Goal: Task Accomplishment & Management: Use online tool/utility

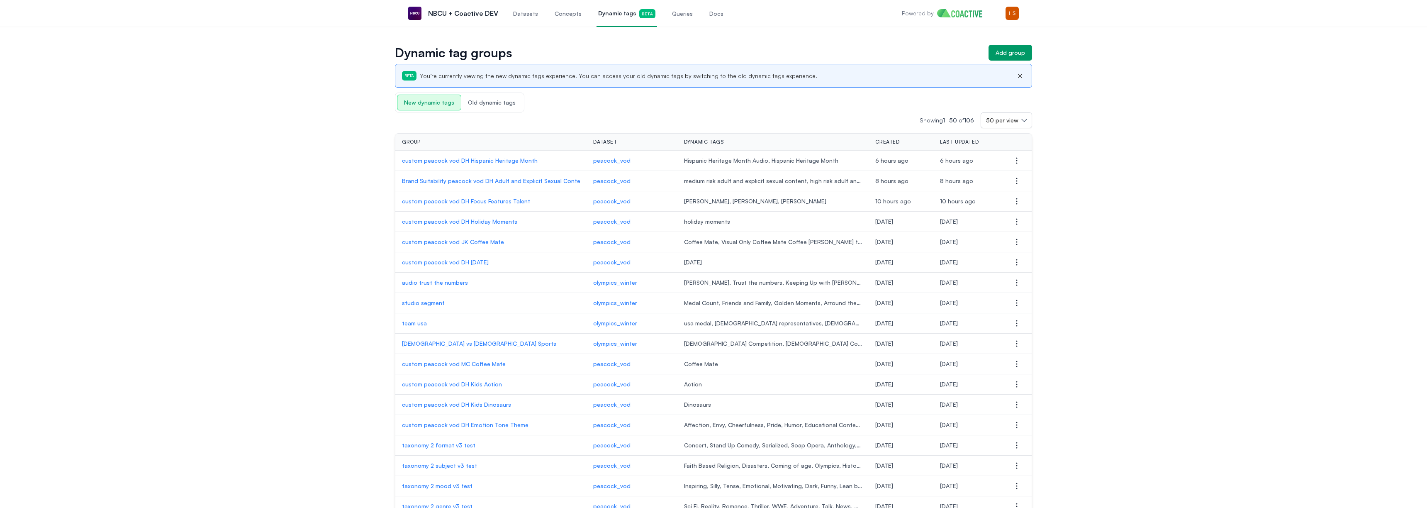
click at [672, 16] on span "Queries" at bounding box center [682, 14] width 21 height 8
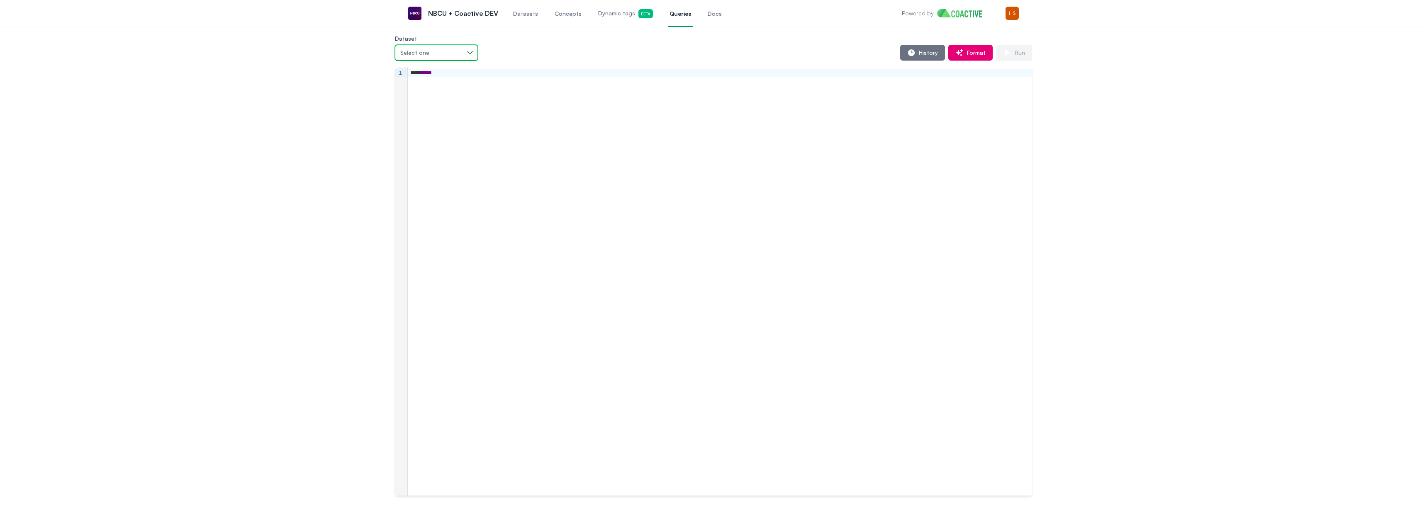
click at [443, 54] on div "Select one" at bounding box center [432, 53] width 64 height 8
click at [452, 100] on li "peacock_vod" at bounding box center [456, 94] width 122 height 15
click at [921, 51] on span "History" at bounding box center [926, 53] width 22 height 8
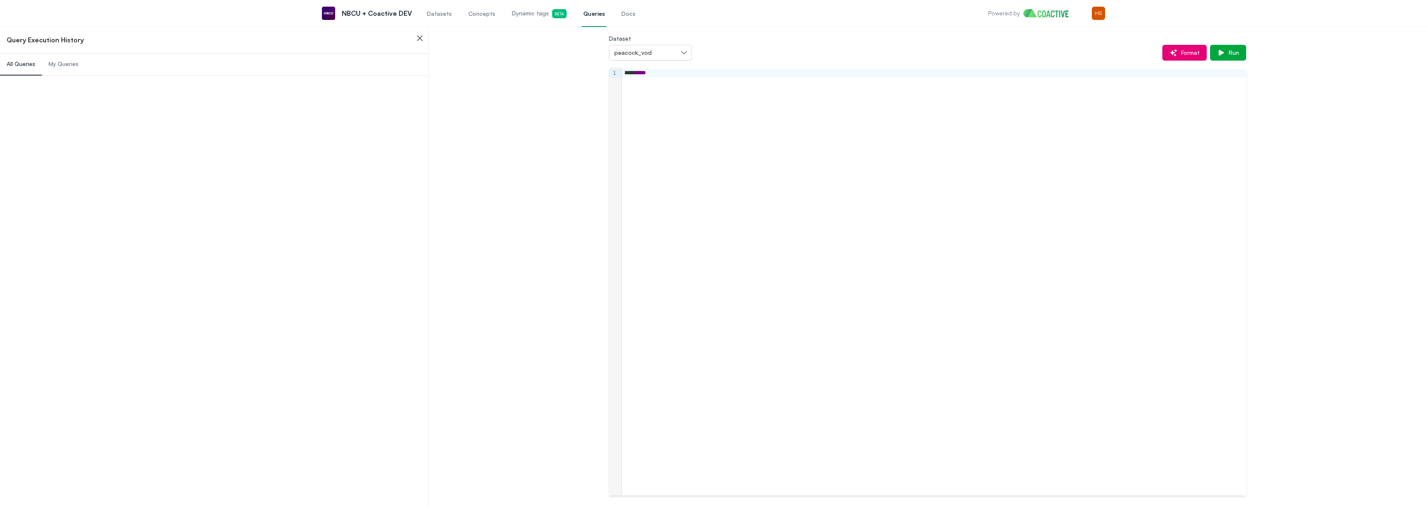
click at [661, 70] on div "**** *****" at bounding box center [934, 73] width 624 height 8
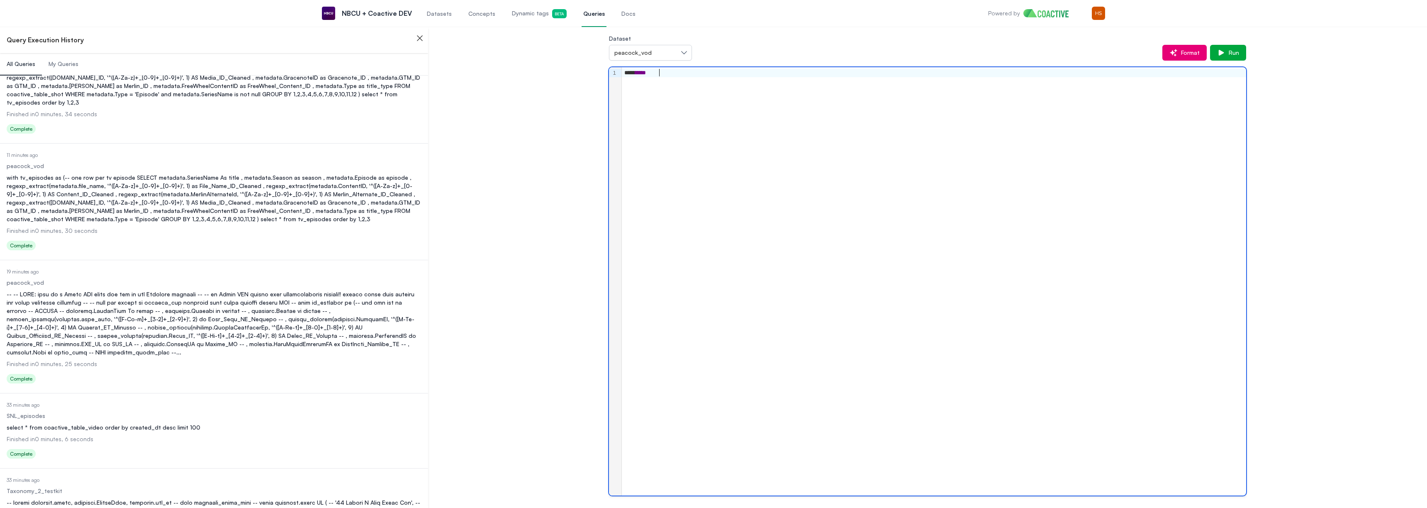
scroll to position [405, 0]
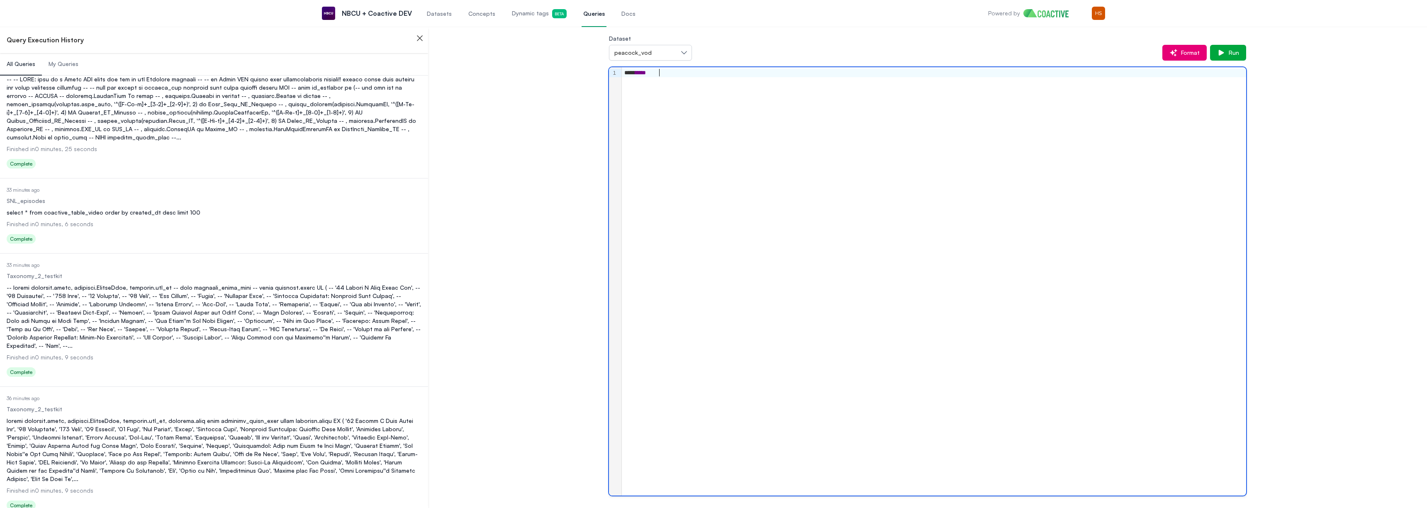
click at [243, 233] on div "Status Complete" at bounding box center [214, 239] width 415 height 13
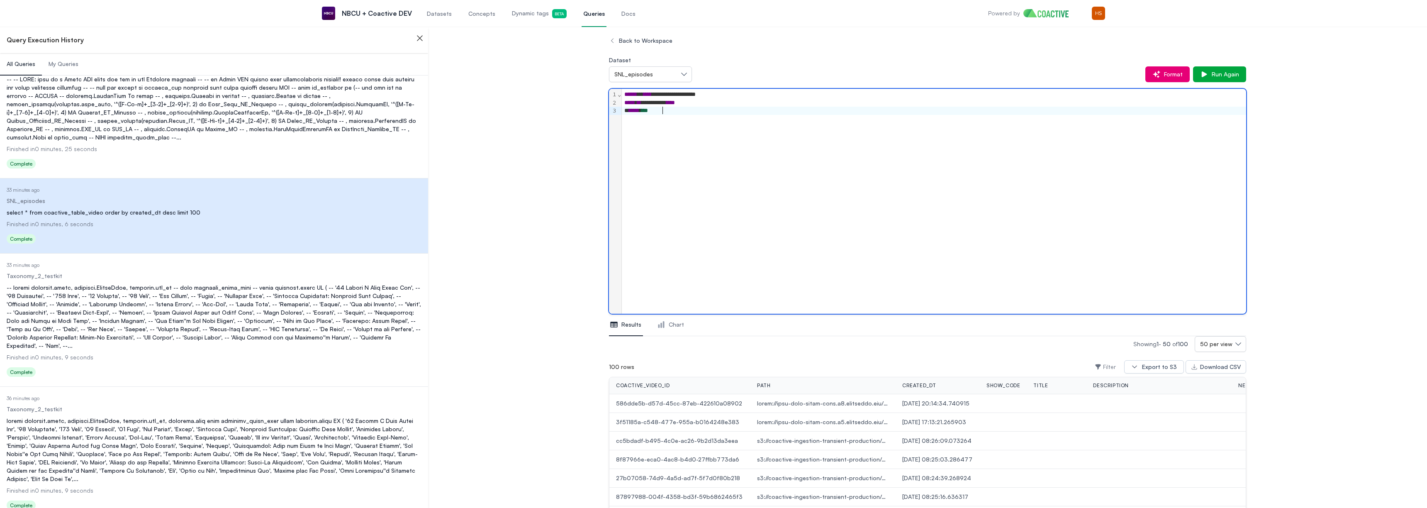
click at [669, 110] on div "***** ***" at bounding box center [934, 111] width 624 height 8
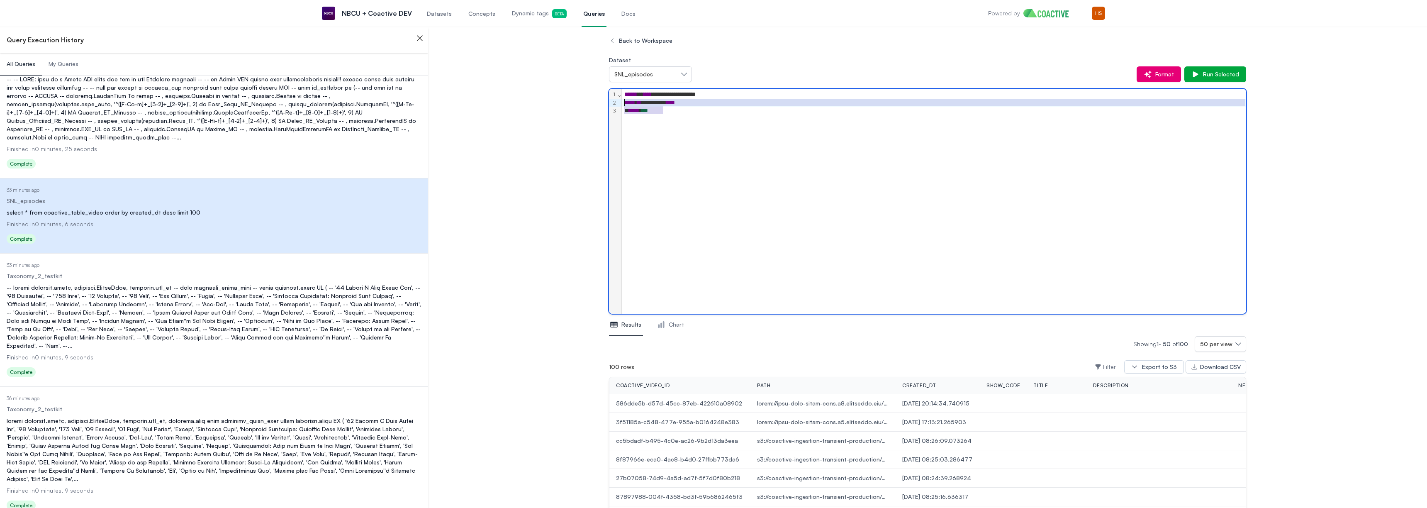
drag, startPoint x: 681, startPoint y: 109, endPoint x: 616, endPoint y: 102, distance: 65.5
click at [616, 102] on div "**********" at bounding box center [927, 201] width 637 height 225
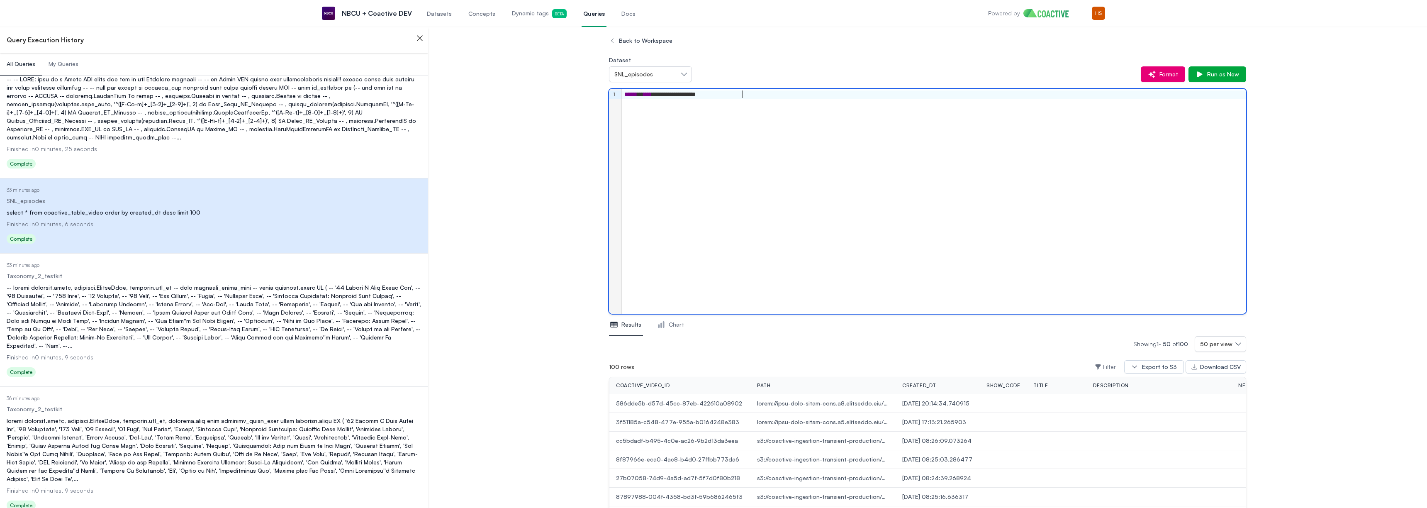
click at [649, 95] on div "**********" at bounding box center [934, 94] width 624 height 8
click at [675, 96] on div "**********" at bounding box center [934, 94] width 624 height 8
click at [1215, 77] on span "Run as New" at bounding box center [1220, 74] width 35 height 8
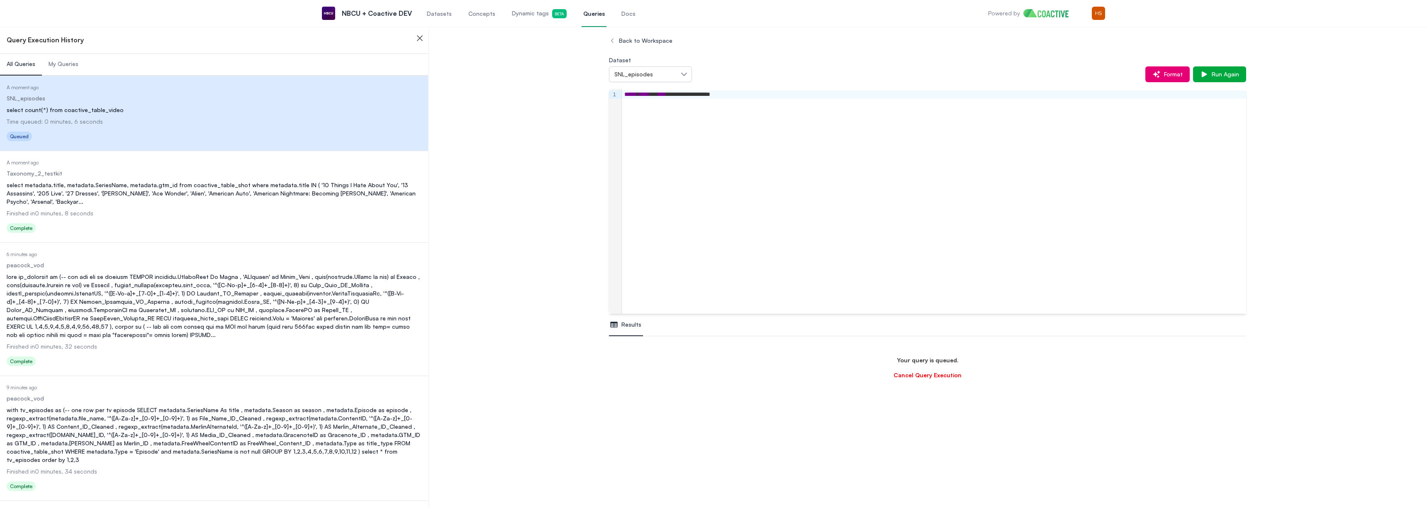
click at [682, 73] on button "SNL_episodes" at bounding box center [650, 74] width 83 height 16
click at [653, 100] on li "peacock_vod" at bounding box center [670, 105] width 122 height 15
click at [1216, 68] on button "Run as New" at bounding box center [1217, 74] width 58 height 16
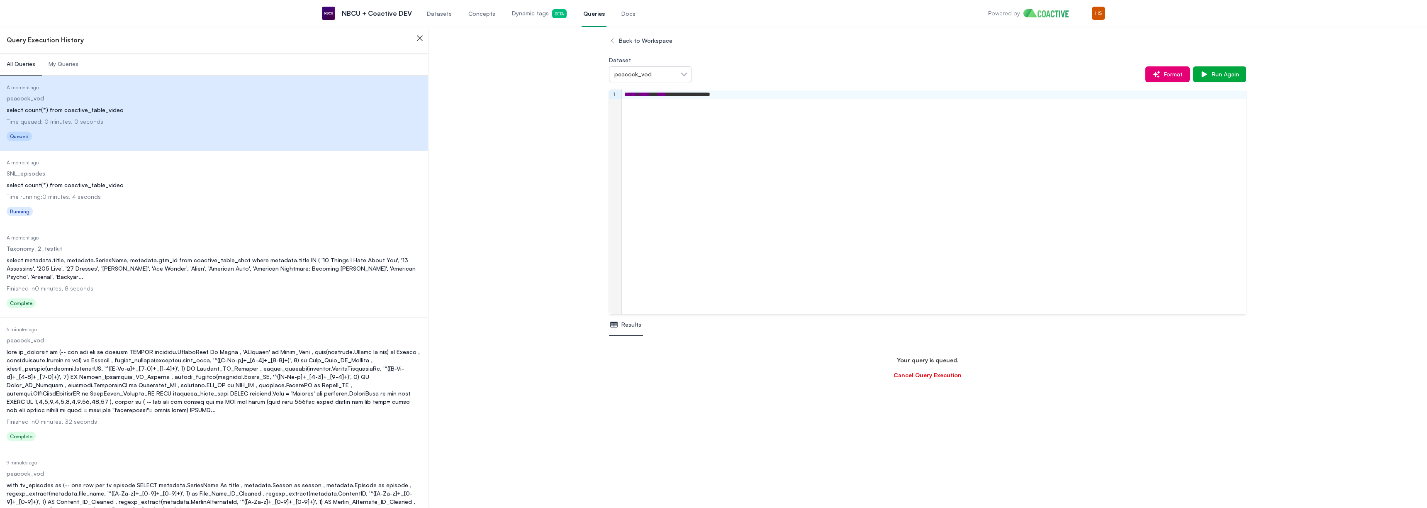
scroll to position [98, 0]
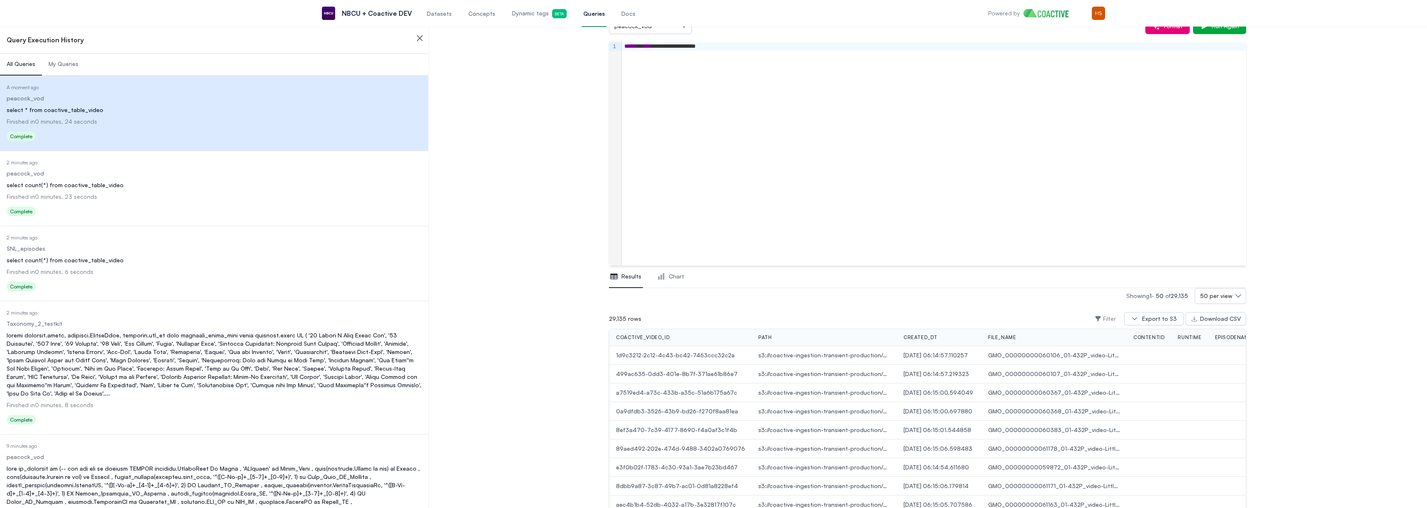
scroll to position [40, 0]
drag, startPoint x: 632, startPoint y: 326, endPoint x: 670, endPoint y: 328, distance: 37.8
click at [670, 328] on div "29,135 rows Filter Export to S3 Download CSV" at bounding box center [927, 327] width 637 height 20
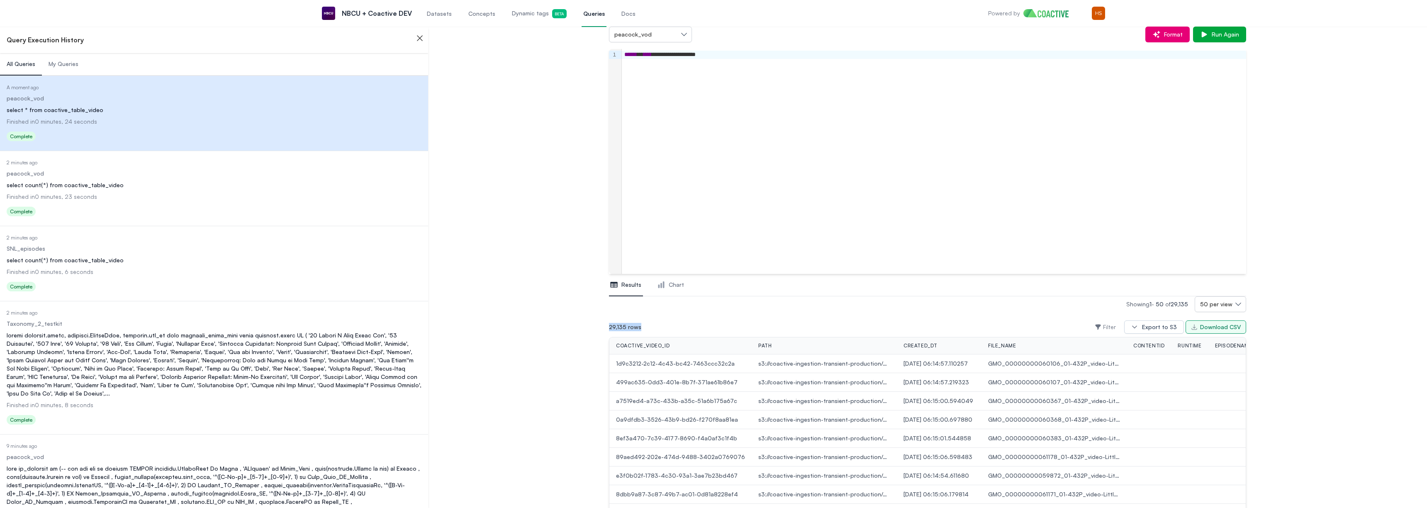
click at [1201, 326] on div "Download CSV" at bounding box center [1220, 327] width 41 height 8
click at [1215, 327] on div "Download CSV" at bounding box center [1220, 327] width 41 height 8
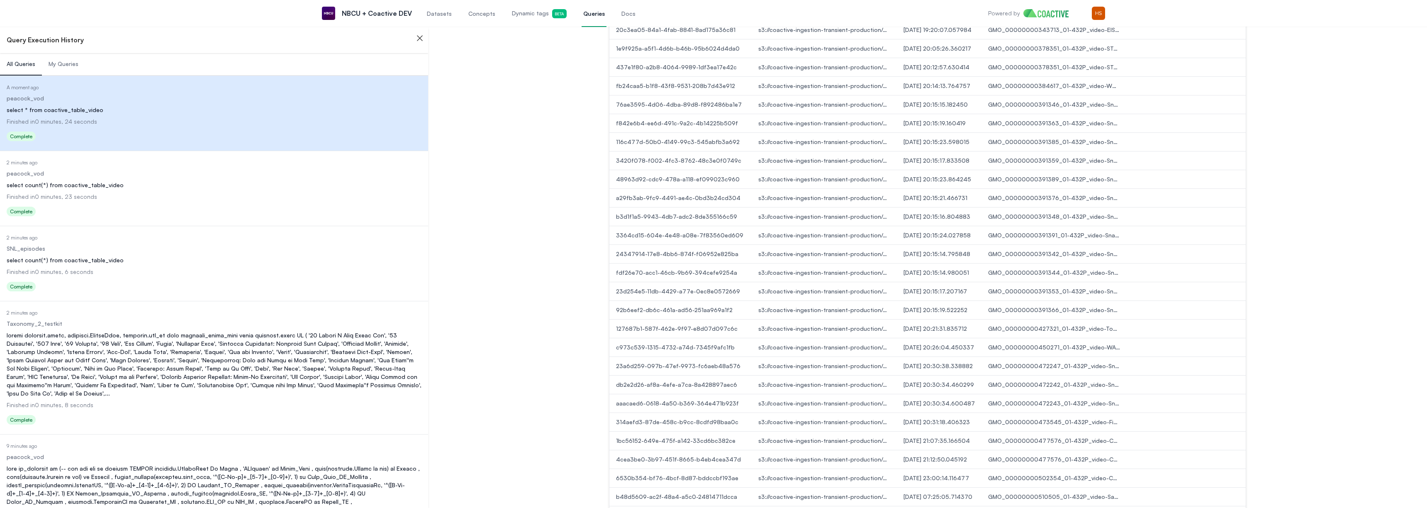
scroll to position [865, 0]
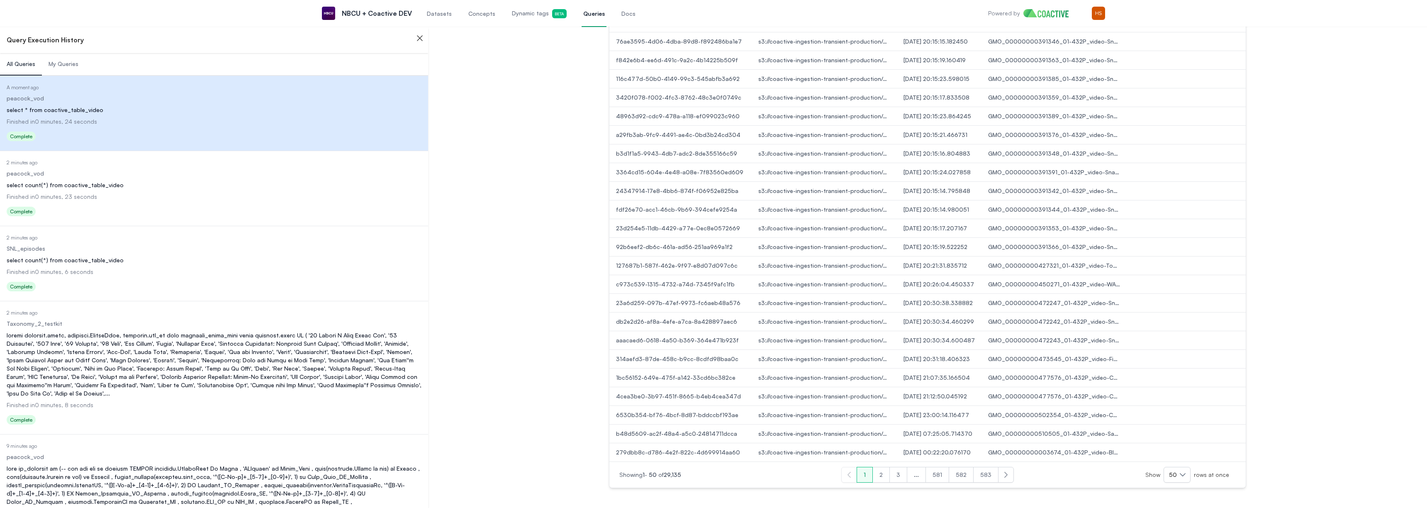
click at [990, 476] on button "583" at bounding box center [985, 475] width 25 height 16
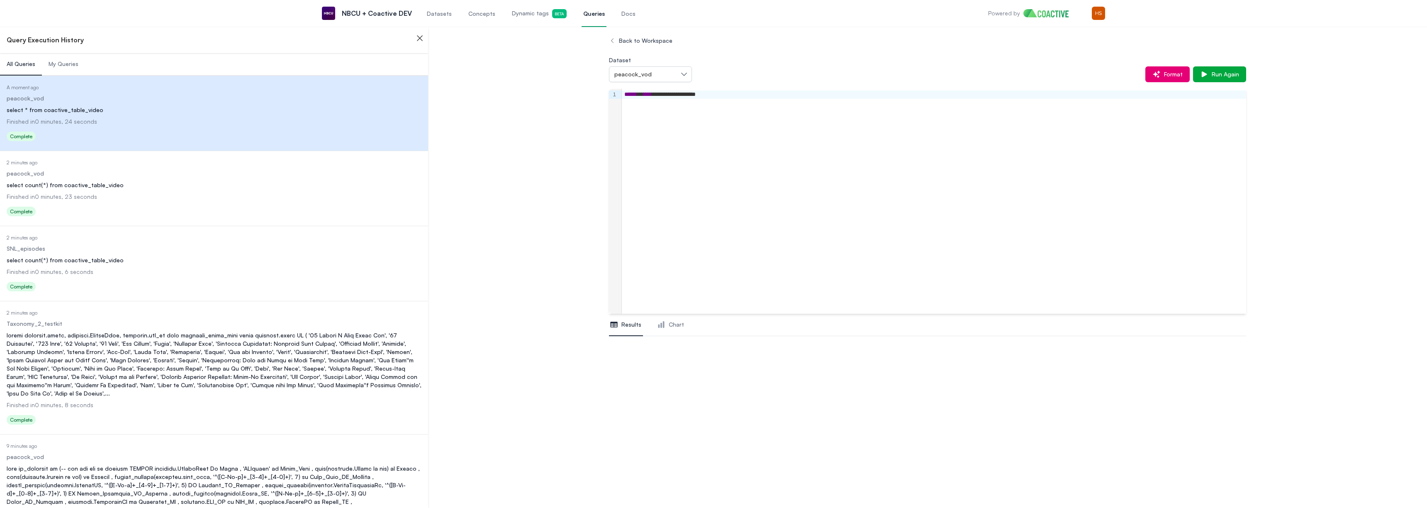
scroll to position [49, 0]
click at [133, 192] on dd "Finished in 0 minutes, 23 seconds" at bounding box center [214, 196] width 415 height 8
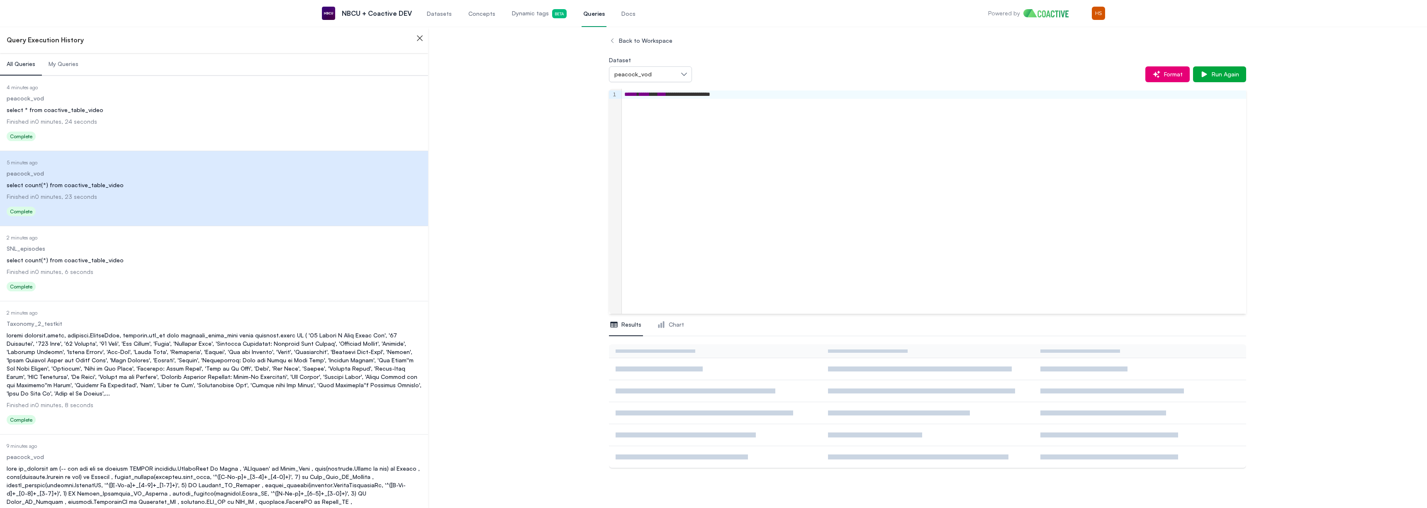
click at [199, 116] on dl "Date Executed 4 minutes ago Dataset peacock_vod Query select * from coactive_ta…" at bounding box center [214, 114] width 415 height 60
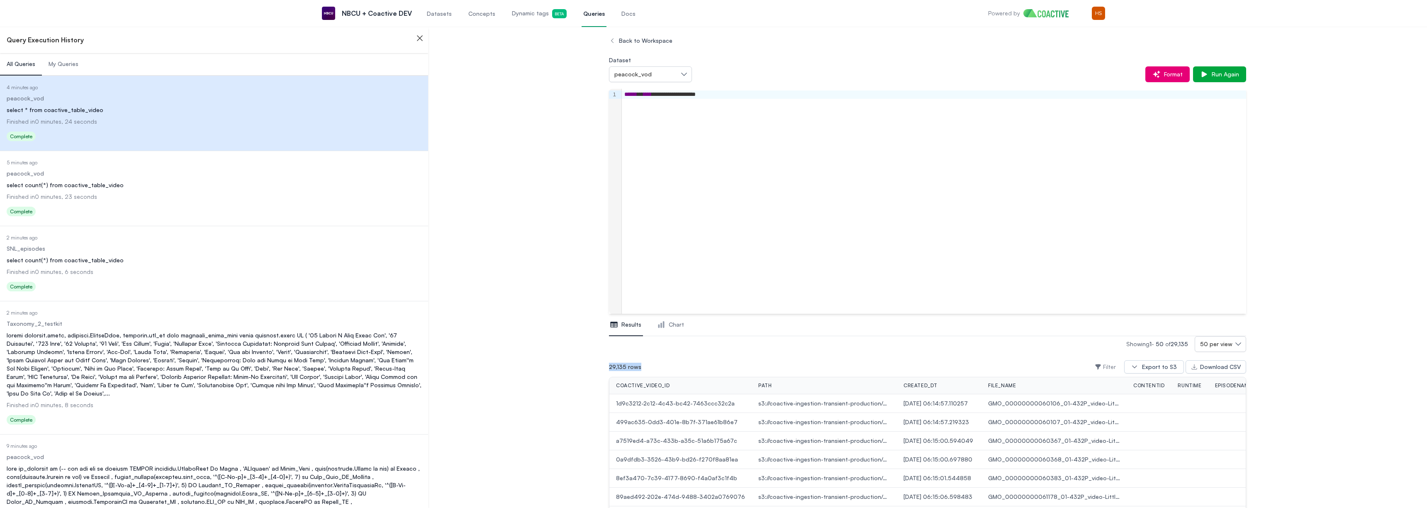
drag, startPoint x: 609, startPoint y: 367, endPoint x: 639, endPoint y: 367, distance: 29.9
click at [639, 367] on div "29,135 rows" at bounding box center [627, 366] width 36 height 15
copy div "29,135 rows"
click at [1164, 366] on div "Export to S3" at bounding box center [1159, 366] width 35 height 8
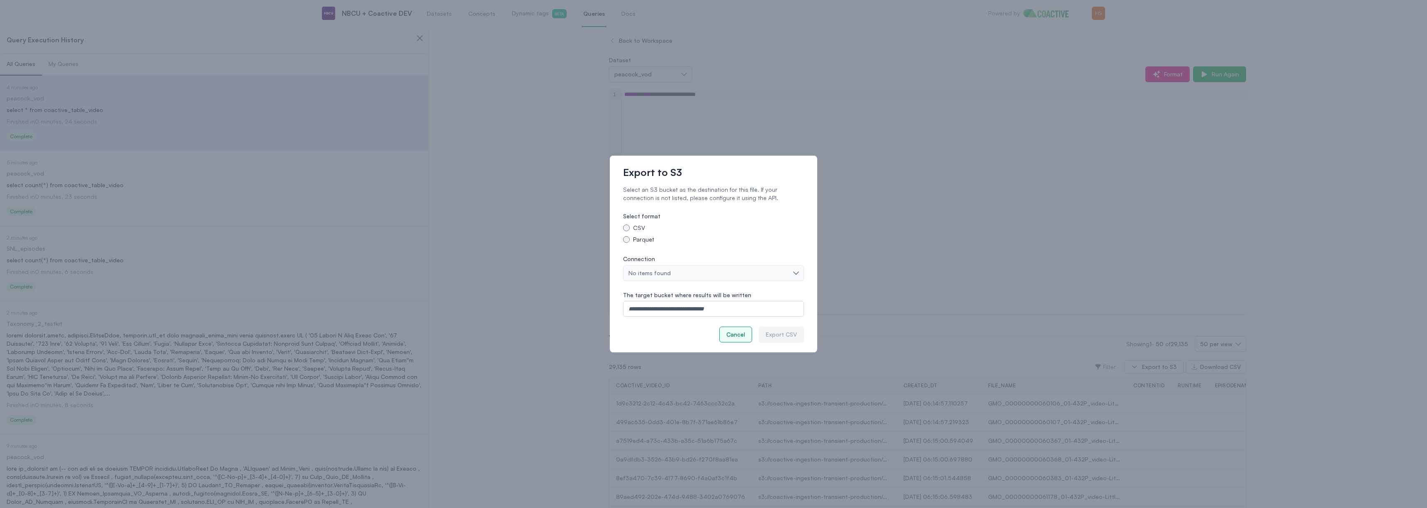
click at [730, 329] on button "Cancel" at bounding box center [735, 334] width 33 height 16
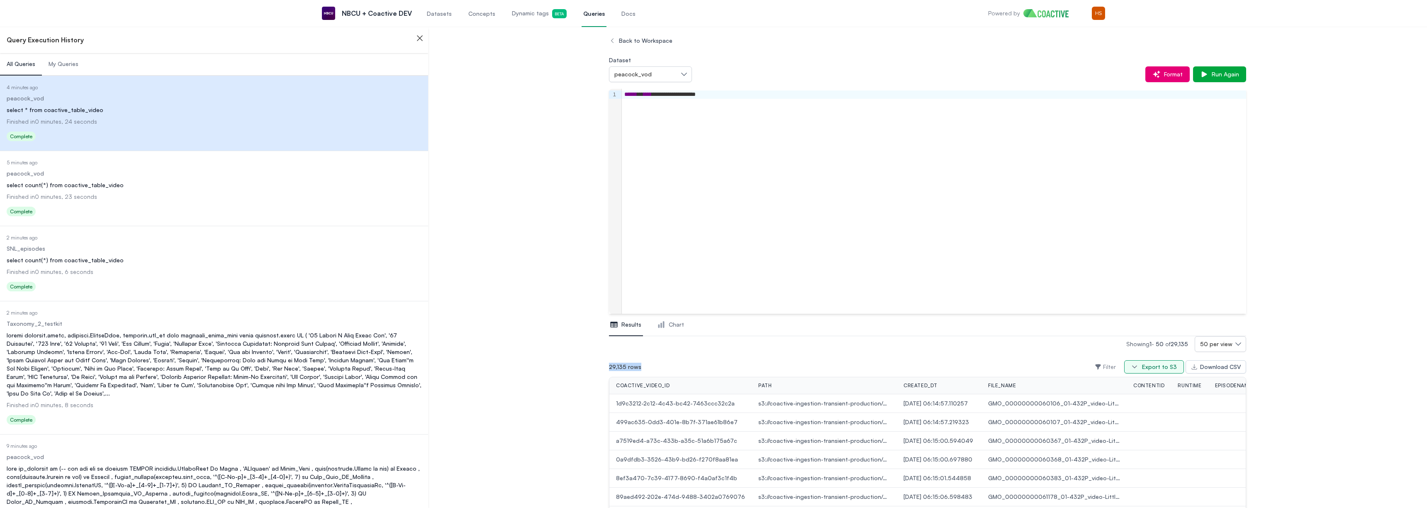
click at [1159, 365] on div "Export to S3" at bounding box center [1159, 366] width 35 height 8
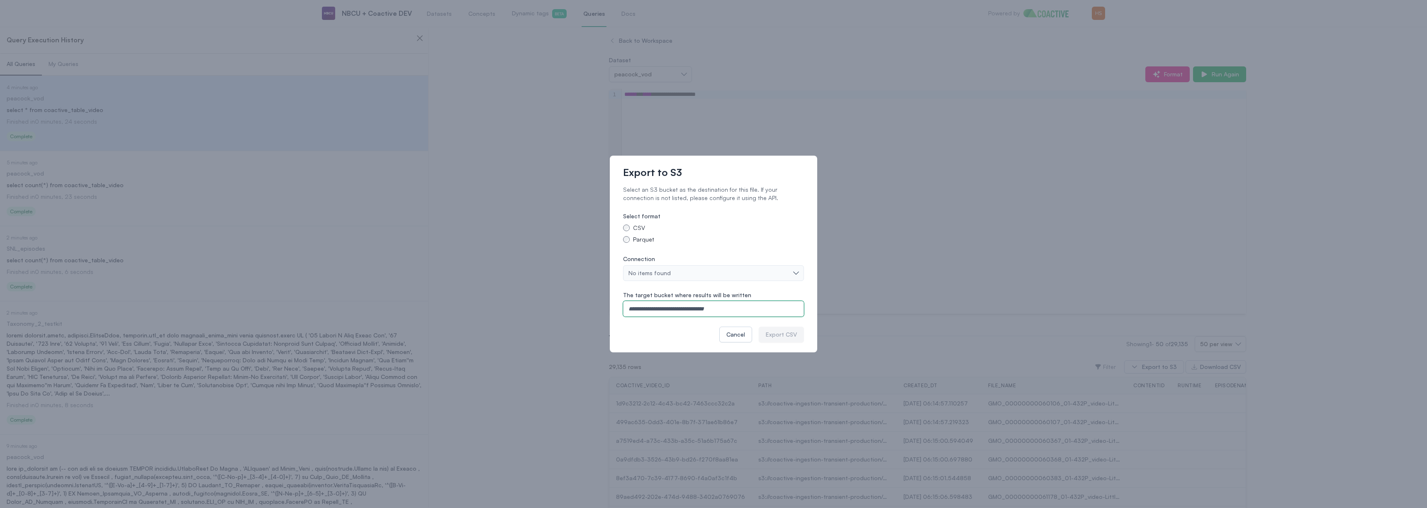
click at [692, 307] on input "The target bucket where results will be written" at bounding box center [713, 309] width 181 height 16
click at [735, 331] on div "Cancel" at bounding box center [735, 334] width 19 height 8
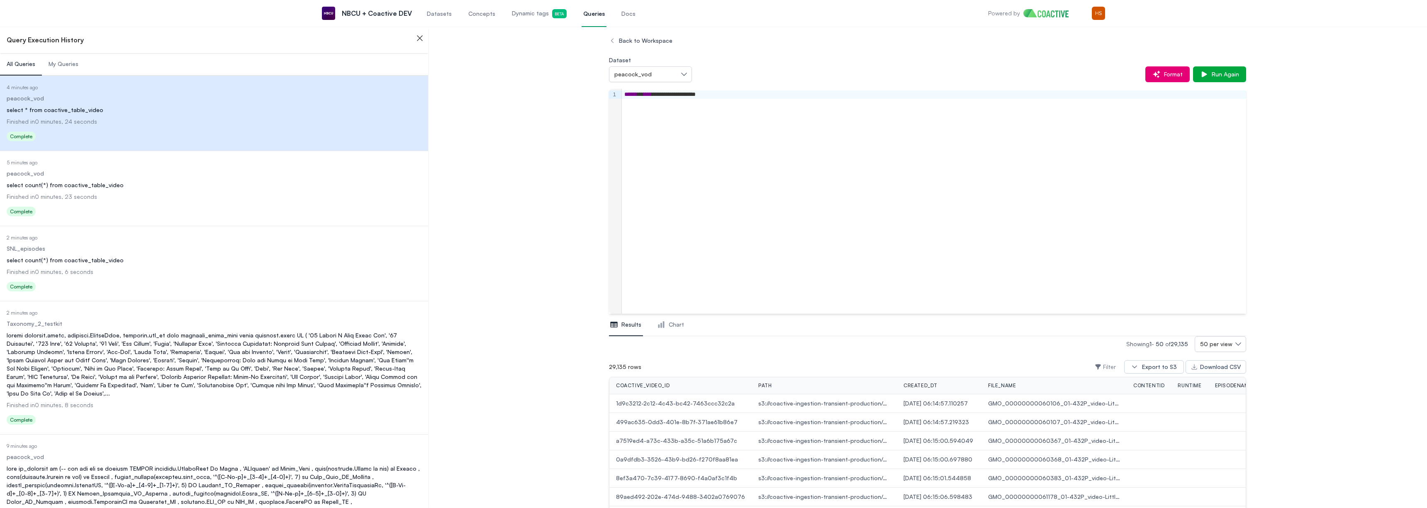
click at [156, 386] on div "..." at bounding box center [214, 364] width 415 height 66
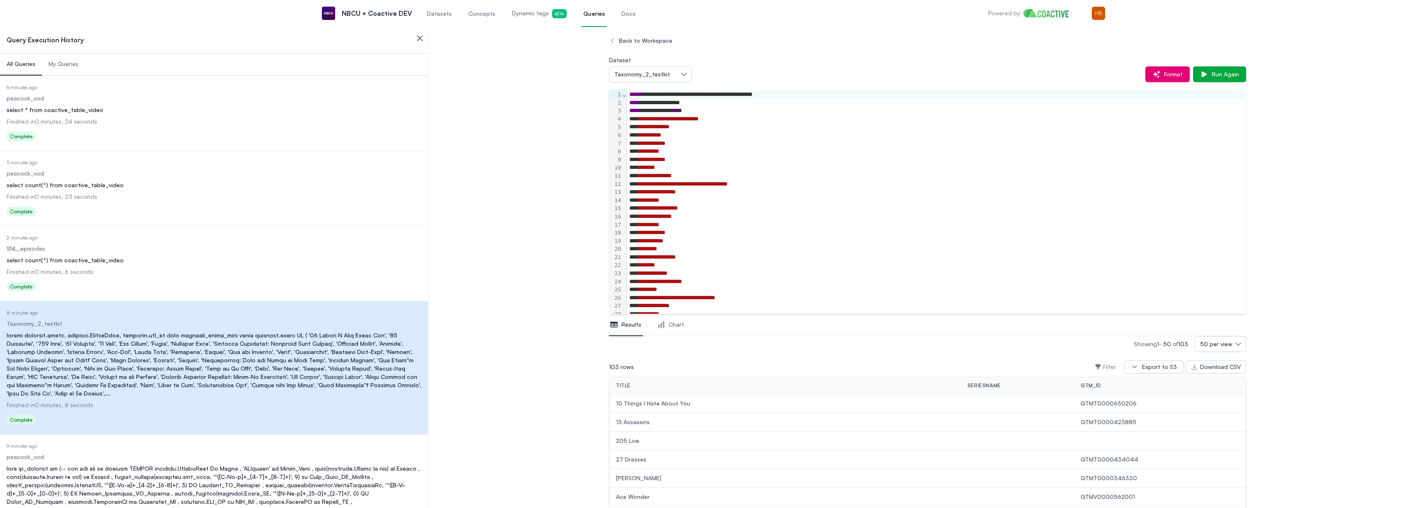
scroll to position [49, 0]
click at [161, 189] on div "select count(*) from coactive_table_video" at bounding box center [214, 185] width 415 height 8
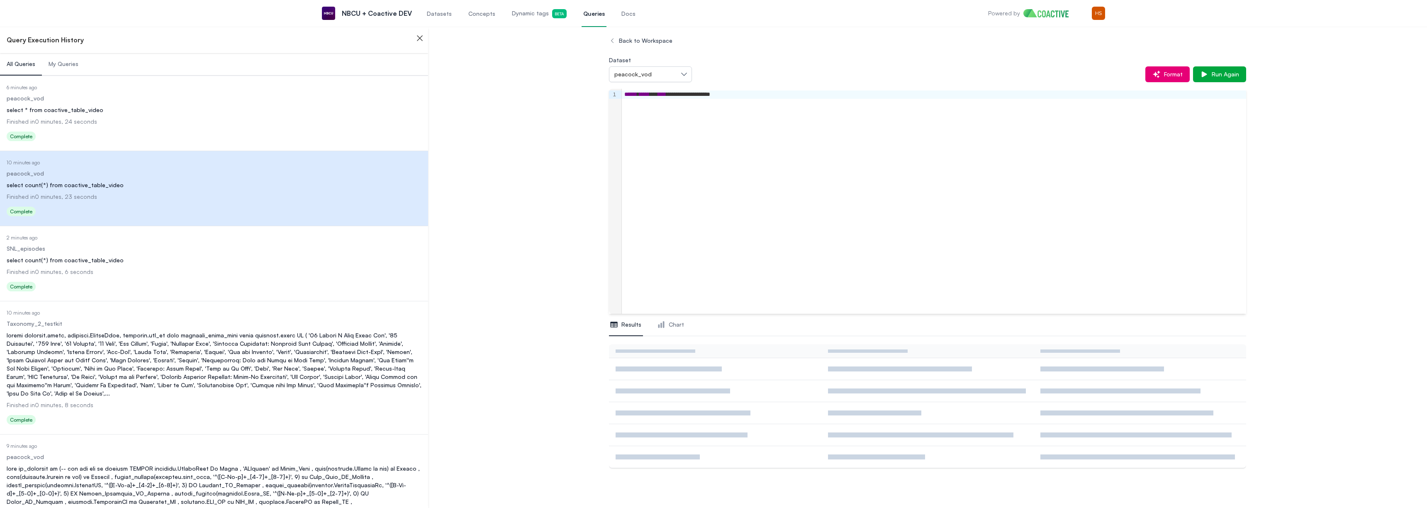
click at [120, 281] on div "Status Complete" at bounding box center [214, 287] width 415 height 13
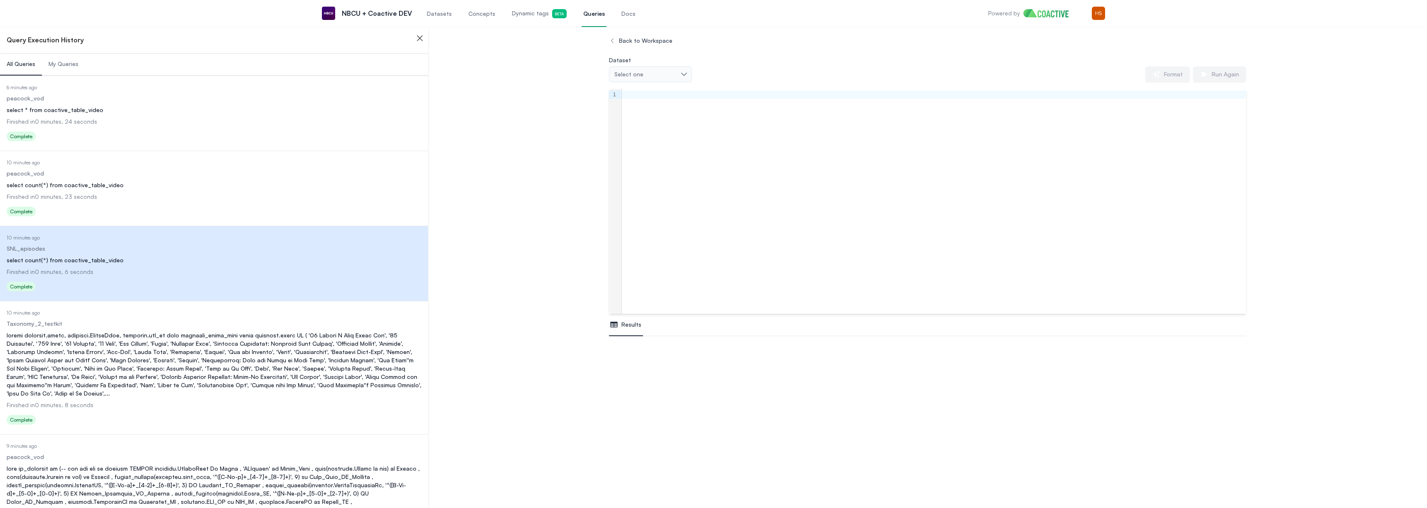
click at [136, 90] on dd "6 minutes ago" at bounding box center [214, 87] width 415 height 7
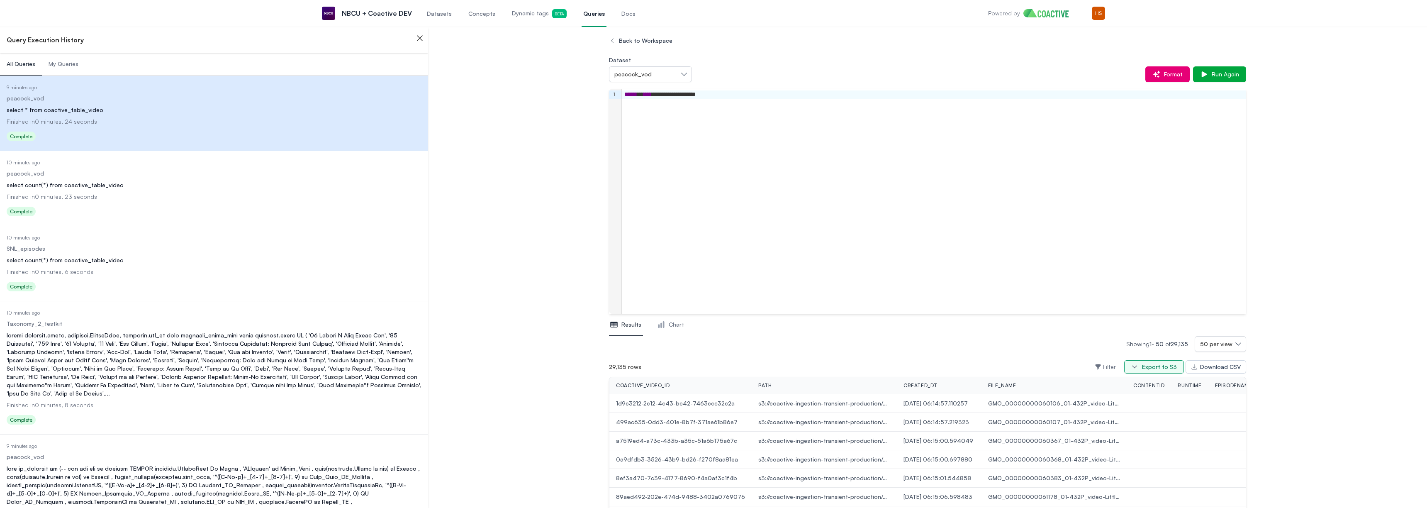
click at [1171, 368] on div "Export to S3" at bounding box center [1159, 366] width 35 height 8
